Goal: Check status: Check status

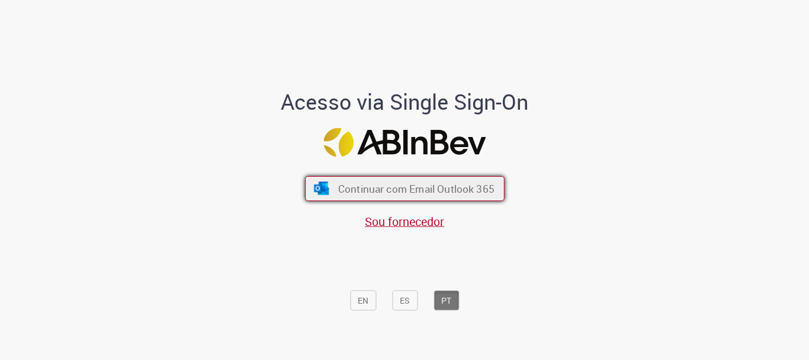
click at [345, 182] on span "Continuar com Email Outlook 365" at bounding box center [416, 189] width 156 height 14
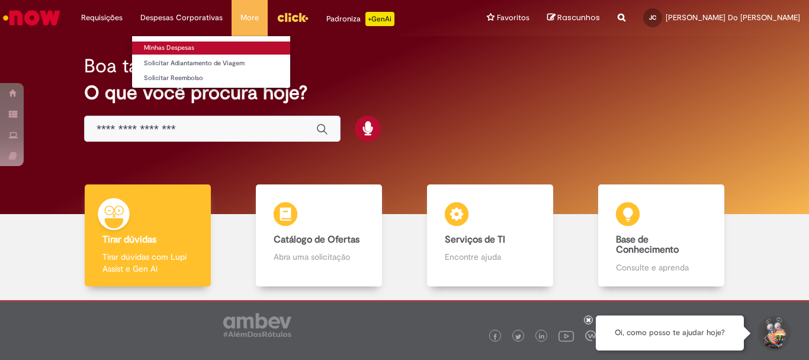
click at [181, 44] on link "Minhas Despesas" at bounding box center [211, 47] width 158 height 13
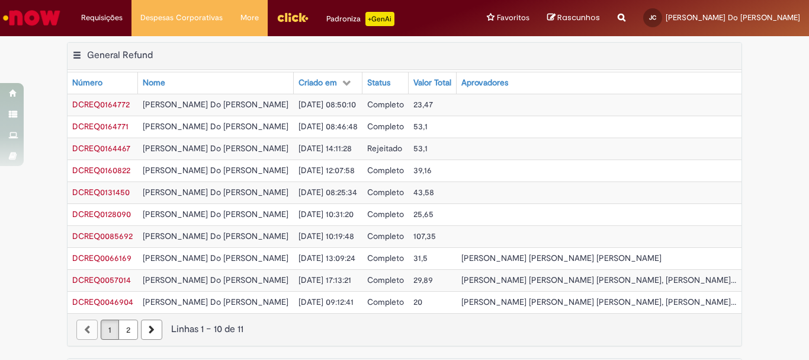
click at [268, 127] on td "[PERSON_NAME] Do [PERSON_NAME]" at bounding box center [215, 127] width 155 height 22
click at [409, 98] on td "Completo" at bounding box center [385, 105] width 46 height 22
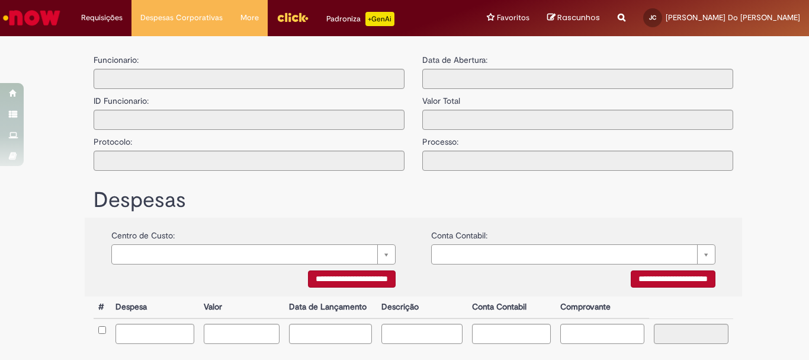
type input "**********"
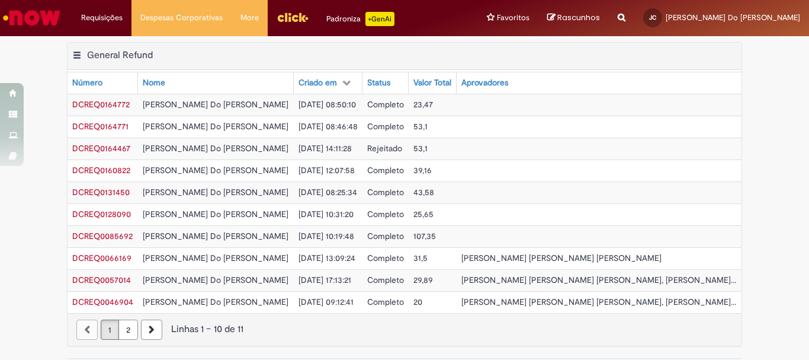
click at [356, 102] on span "[DATE] 08:50:10" at bounding box center [327, 104] width 57 height 11
